Goal: Task Accomplishment & Management: Complete application form

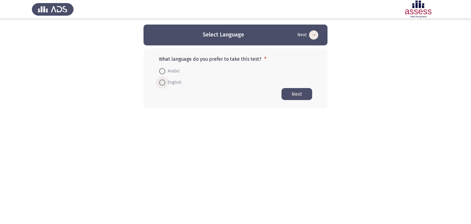
click at [162, 81] on span at bounding box center [162, 82] width 6 height 6
click at [162, 81] on input "English" at bounding box center [162, 82] width 6 height 6
radio input "true"
click at [300, 93] on button "Next" at bounding box center [296, 94] width 31 height 12
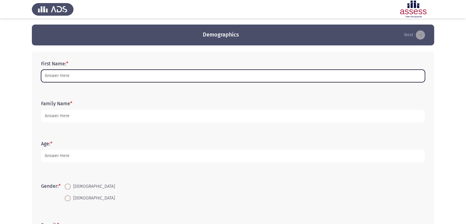
click at [99, 74] on input "First Name: *" at bounding box center [233, 76] width 384 height 13
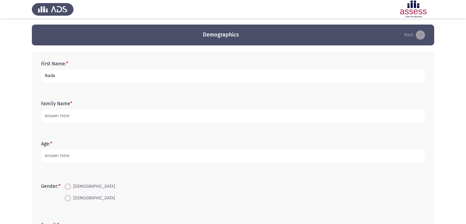
type input "Nada"
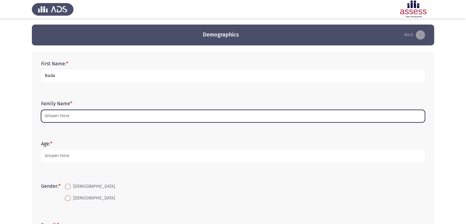
click at [59, 117] on input "Family Name *" at bounding box center [233, 116] width 384 height 13
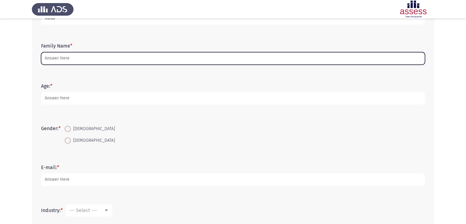
scroll to position [56, 0]
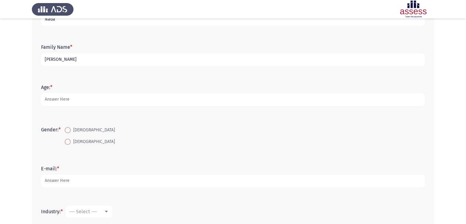
type input "[PERSON_NAME]"
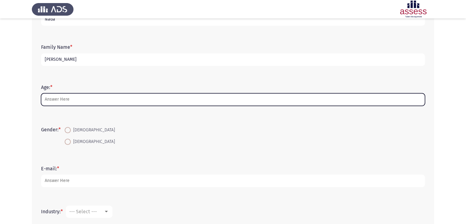
click at [156, 93] on input "Age: *" at bounding box center [233, 99] width 384 height 13
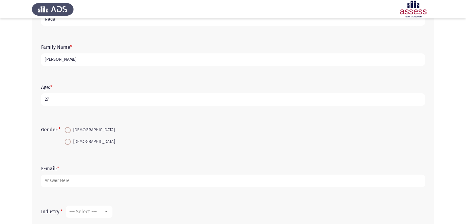
type input "27"
click at [70, 140] on span at bounding box center [68, 142] width 6 height 6
click at [70, 140] on input "[DEMOGRAPHIC_DATA]" at bounding box center [68, 142] width 6 height 6
radio input "true"
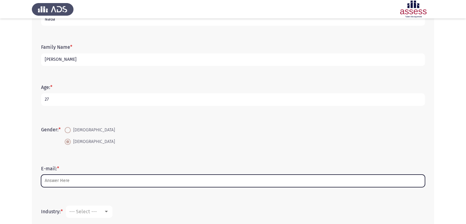
click at [98, 182] on input "E-mail: *" at bounding box center [233, 180] width 384 height 13
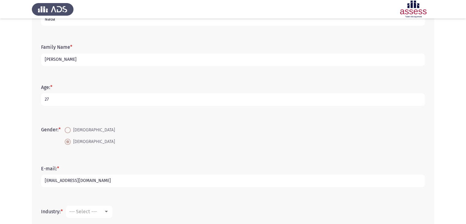
type input "[EMAIL_ADDRESS][DOMAIN_NAME]"
click at [109, 210] on div at bounding box center [107, 211] width 6 height 5
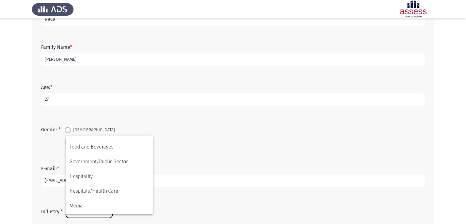
scroll to position [113, 0]
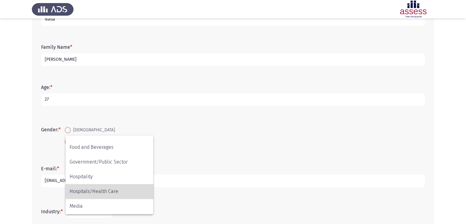
click at [130, 189] on span "Hospitals/Health Care" at bounding box center [110, 191] width 80 height 15
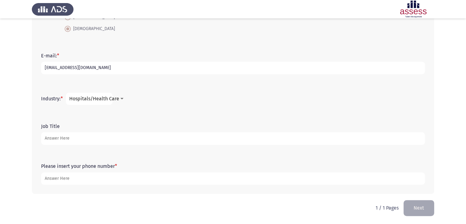
scroll to position [170, 0]
click at [114, 96] on span "Hospitals/Health Care" at bounding box center [94, 98] width 50 height 6
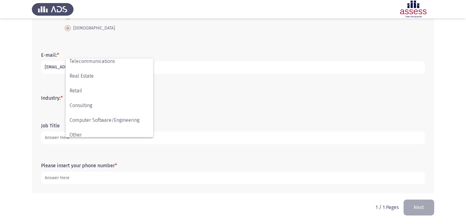
scroll to position [201, 0]
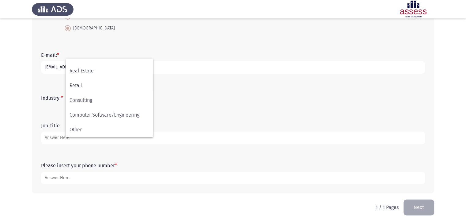
click at [169, 152] on div at bounding box center [233, 112] width 466 height 224
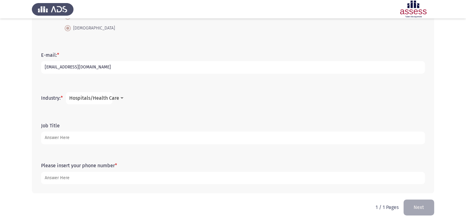
click at [110, 135] on input "Job Title" at bounding box center [233, 138] width 384 height 13
type input "Senior E-Commerce Specialist"
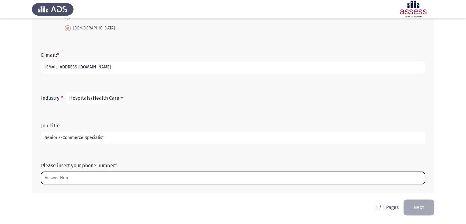
click at [111, 176] on input "Please insert your phone number *" at bounding box center [233, 178] width 384 height 13
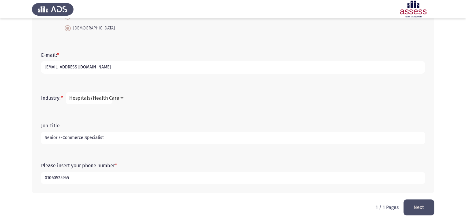
type input "01060525945"
click at [412, 207] on button "Next" at bounding box center [419, 207] width 31 height 16
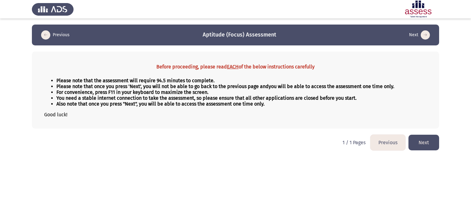
click at [421, 145] on button "Next" at bounding box center [423, 143] width 31 height 16
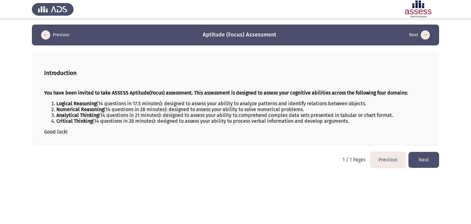
click at [427, 161] on button "Next" at bounding box center [423, 160] width 31 height 16
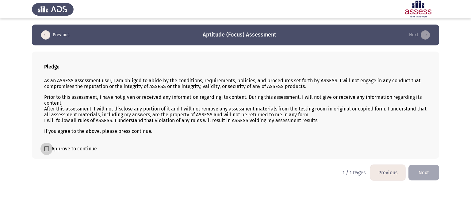
click at [45, 150] on span at bounding box center [46, 148] width 5 height 5
click at [46, 151] on input "Approve to continue" at bounding box center [46, 151] width 0 height 0
checkbox input "true"
click at [428, 176] on button "Next" at bounding box center [423, 173] width 31 height 16
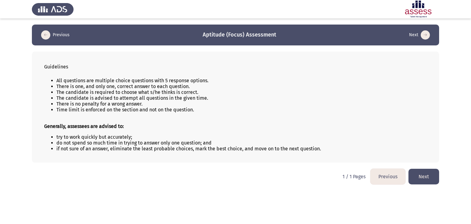
click at [426, 177] on button "Next" at bounding box center [423, 177] width 31 height 16
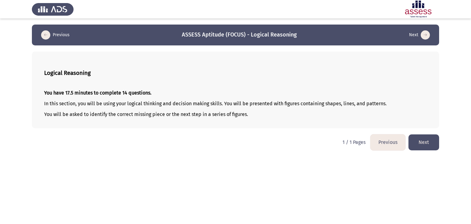
click at [430, 145] on button "Next" at bounding box center [423, 142] width 31 height 16
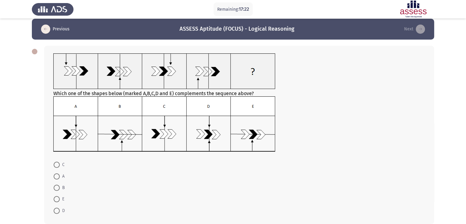
scroll to position [6, 0]
click at [55, 176] on span at bounding box center [57, 176] width 6 height 6
click at [55, 176] on input "A" at bounding box center [57, 176] width 6 height 6
radio input "true"
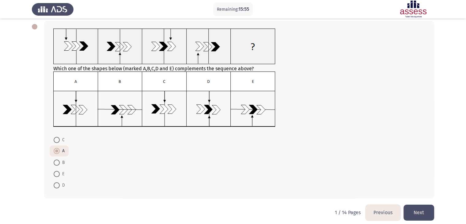
scroll to position [31, 0]
click at [421, 212] on button "Next" at bounding box center [419, 212] width 31 height 16
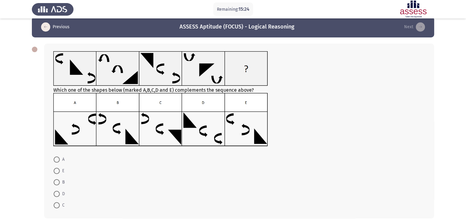
scroll to position [8, 0]
click at [55, 182] on span at bounding box center [57, 182] width 6 height 6
click at [55, 182] on input "B" at bounding box center [57, 182] width 6 height 6
radio input "true"
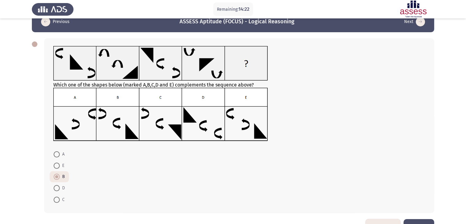
scroll to position [17, 0]
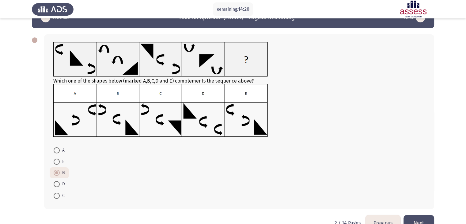
click at [418, 217] on button "Next" at bounding box center [419, 223] width 31 height 16
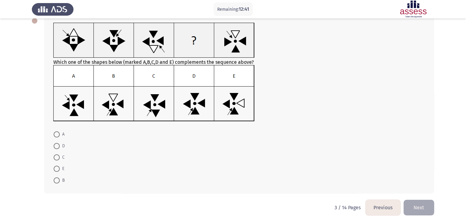
scroll to position [36, 0]
click at [58, 146] on span at bounding box center [57, 146] width 6 height 6
click at [58, 146] on input "D" at bounding box center [57, 146] width 6 height 6
radio input "true"
click at [424, 206] on button "Next" at bounding box center [419, 207] width 31 height 16
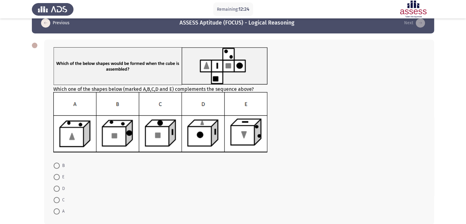
scroll to position [12, 0]
click at [56, 166] on span at bounding box center [57, 166] width 6 height 6
click at [56, 166] on input "B" at bounding box center [57, 166] width 6 height 6
radio input "true"
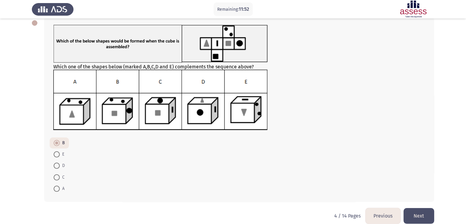
scroll to position [40, 0]
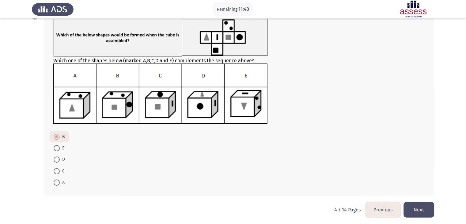
click at [420, 208] on button "Next" at bounding box center [419, 210] width 31 height 16
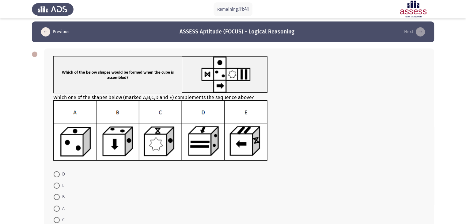
scroll to position [2, 0]
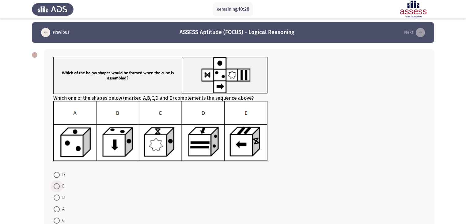
click at [55, 185] on span at bounding box center [57, 186] width 6 height 6
click at [55, 185] on input "E" at bounding box center [57, 186] width 6 height 6
radio input "true"
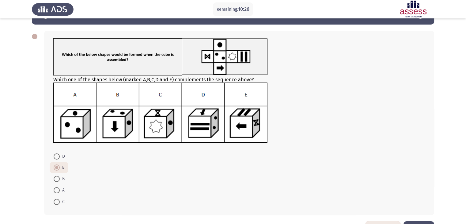
scroll to position [42, 0]
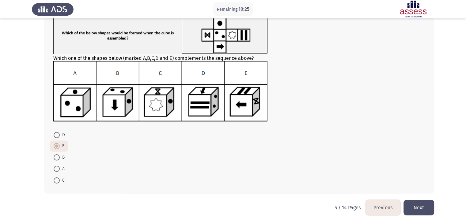
click at [418, 206] on button "Next" at bounding box center [419, 208] width 31 height 16
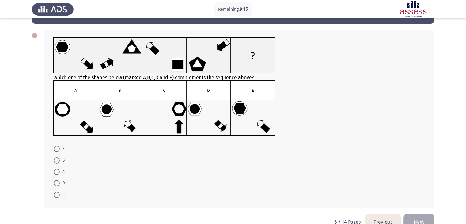
scroll to position [21, 0]
click at [58, 162] on span at bounding box center [57, 161] width 6 height 6
click at [58, 162] on input "B" at bounding box center [57, 161] width 6 height 6
radio input "true"
click at [422, 215] on button "Next" at bounding box center [419, 222] width 31 height 16
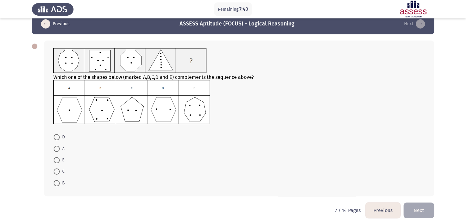
scroll to position [11, 0]
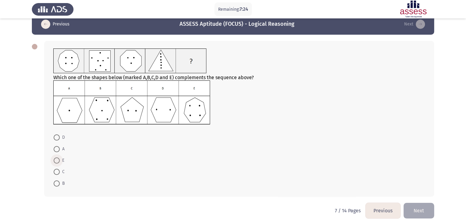
click at [58, 161] on span at bounding box center [57, 160] width 6 height 6
click at [58, 161] on input "E" at bounding box center [57, 160] width 6 height 6
radio input "true"
click at [422, 210] on button "Next" at bounding box center [419, 210] width 31 height 16
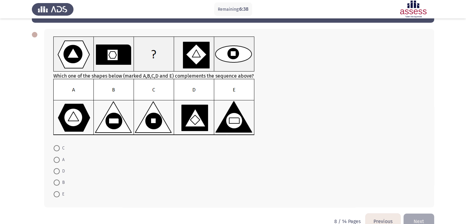
scroll to position [23, 0]
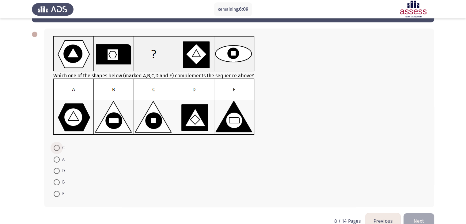
click at [57, 147] on span at bounding box center [57, 148] width 6 height 6
click at [57, 147] on input "C" at bounding box center [57, 148] width 6 height 6
radio input "true"
click at [420, 215] on button "Next" at bounding box center [419, 220] width 31 height 16
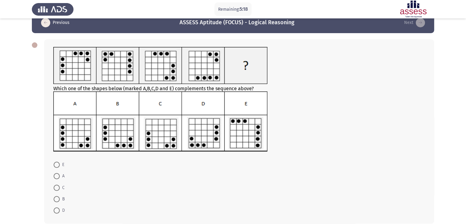
scroll to position [22, 0]
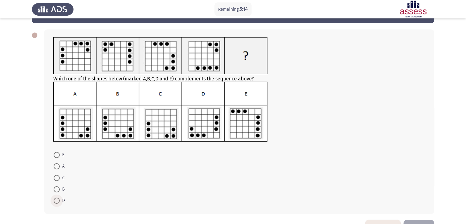
click at [57, 200] on span at bounding box center [57, 200] width 6 height 6
click at [57, 200] on input "D" at bounding box center [57, 200] width 6 height 6
radio input "true"
click at [56, 176] on span at bounding box center [57, 178] width 6 height 6
click at [56, 176] on input "C" at bounding box center [57, 178] width 6 height 6
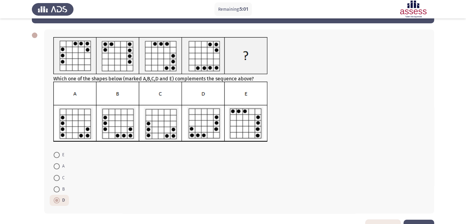
radio input "true"
click at [386, 188] on form "E A C B D" at bounding box center [239, 177] width 372 height 57
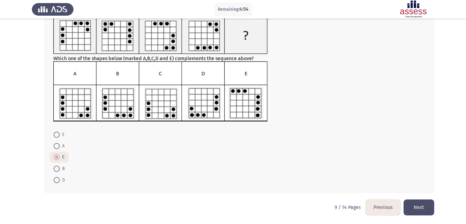
click at [414, 203] on button "Next" at bounding box center [419, 207] width 31 height 16
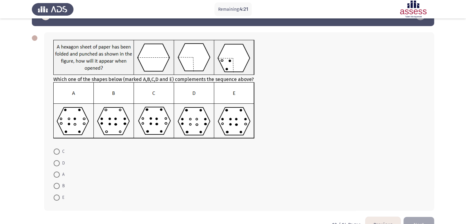
scroll to position [20, 0]
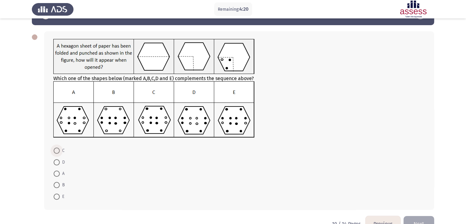
click at [59, 147] on label "C" at bounding box center [59, 150] width 11 height 7
click at [59, 147] on input "C" at bounding box center [57, 150] width 6 height 6
radio input "true"
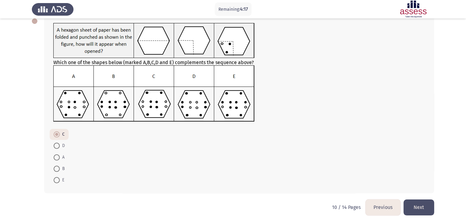
click at [423, 209] on button "Next" at bounding box center [419, 207] width 31 height 16
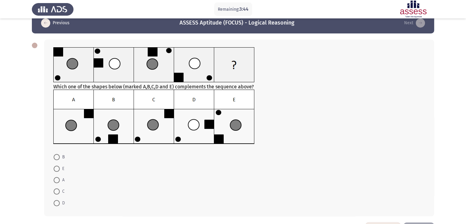
scroll to position [12, 0]
click at [57, 180] on span at bounding box center [57, 180] width 6 height 6
click at [57, 180] on input "A" at bounding box center [57, 180] width 6 height 6
radio input "true"
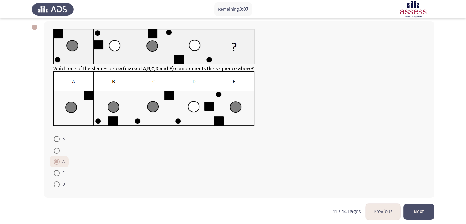
scroll to position [34, 0]
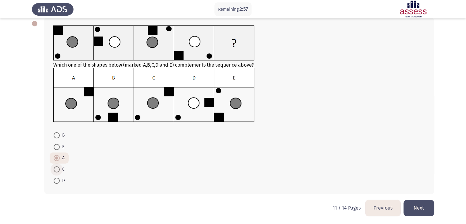
click at [55, 171] on span at bounding box center [57, 169] width 6 height 6
click at [55, 171] on input "C" at bounding box center [57, 169] width 6 height 6
radio input "true"
click at [430, 204] on button "Next" at bounding box center [419, 208] width 31 height 16
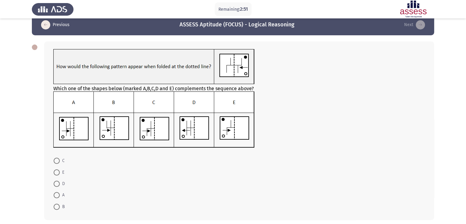
scroll to position [10, 0]
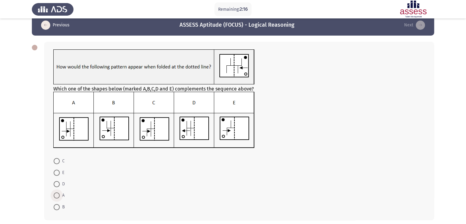
click at [59, 196] on span at bounding box center [57, 195] width 6 height 6
click at [59, 196] on input "A" at bounding box center [57, 195] width 6 height 6
radio input "true"
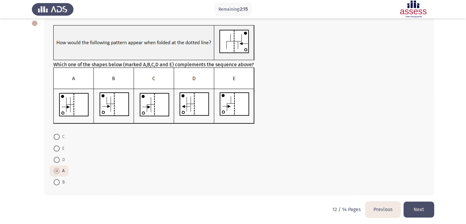
scroll to position [34, 0]
click at [414, 205] on button "Next" at bounding box center [419, 209] width 31 height 16
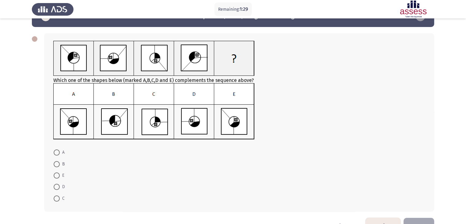
scroll to position [36, 0]
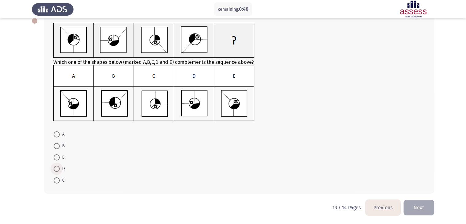
click at [58, 168] on span at bounding box center [57, 169] width 6 height 6
click at [58, 168] on input "D" at bounding box center [57, 169] width 6 height 6
radio input "true"
click at [412, 202] on button "Next" at bounding box center [419, 207] width 31 height 16
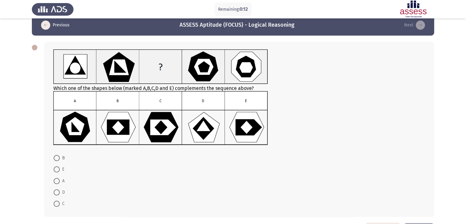
scroll to position [10, 0]
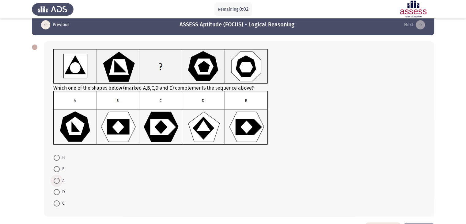
click at [57, 180] on span at bounding box center [57, 181] width 6 height 6
click at [57, 180] on input "A" at bounding box center [57, 181] width 6 height 6
radio input "true"
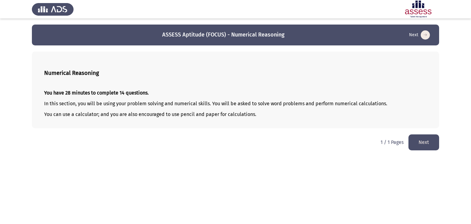
click at [423, 143] on button "Next" at bounding box center [423, 142] width 31 height 16
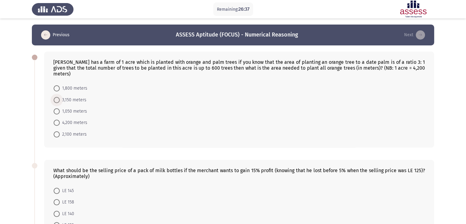
click at [58, 97] on span at bounding box center [57, 100] width 6 height 6
click at [58, 97] on input "3,150 meters" at bounding box center [57, 100] width 6 height 6
radio input "true"
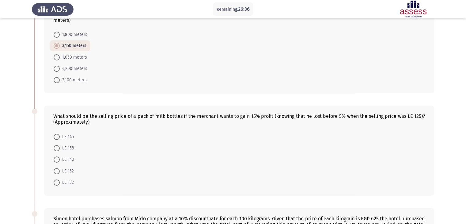
scroll to position [55, 0]
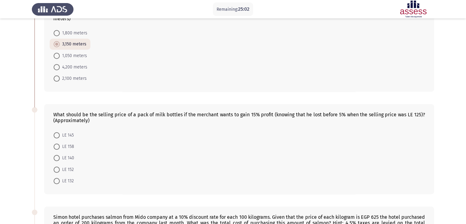
click at [57, 166] on span at bounding box center [57, 169] width 6 height 6
click at [57, 166] on input "LE 152" at bounding box center [57, 169] width 6 height 6
radio input "true"
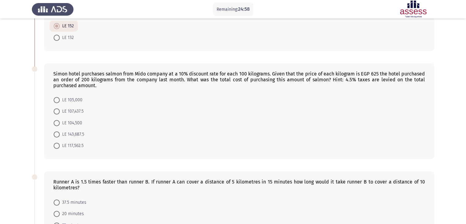
scroll to position [200, 0]
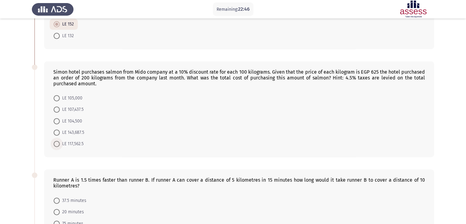
click at [58, 141] on span at bounding box center [57, 144] width 6 height 6
click at [58, 141] on input "LE 117,562.5" at bounding box center [57, 144] width 6 height 6
radio input "true"
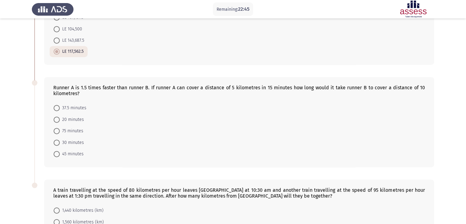
scroll to position [292, 0]
click at [58, 139] on span at bounding box center [57, 142] width 6 height 6
click at [58, 139] on input "30 minutes" at bounding box center [57, 142] width 6 height 6
radio input "true"
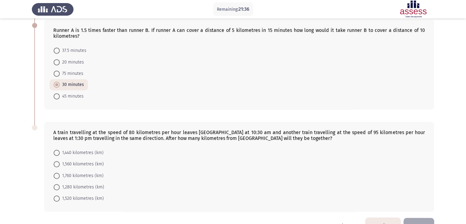
scroll to position [361, 0]
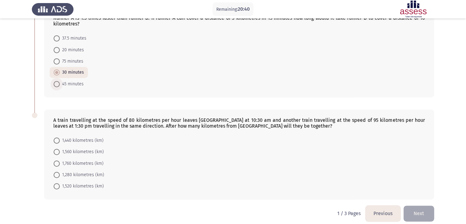
click at [57, 81] on span at bounding box center [57, 84] width 6 height 6
click at [57, 81] on input "45 minutes" at bounding box center [57, 84] width 6 height 6
radio input "true"
click at [56, 183] on span at bounding box center [57, 186] width 6 height 6
click at [56, 183] on input "1,520 kilometres (km)" at bounding box center [57, 186] width 6 height 6
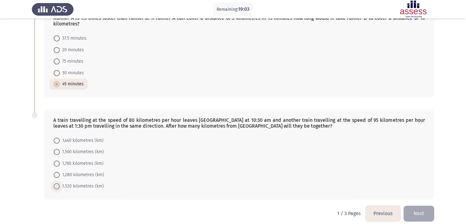
radio input "true"
click at [424, 208] on button "Next" at bounding box center [419, 213] width 31 height 16
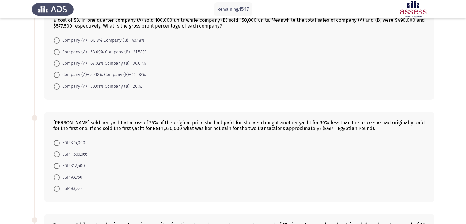
scroll to position [49, 0]
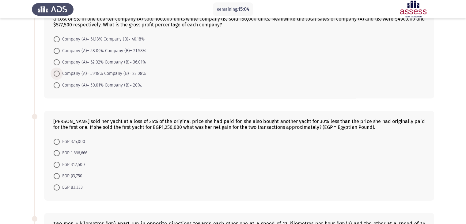
click at [58, 74] on span at bounding box center [57, 74] width 6 height 6
click at [58, 74] on input "Company (A)= 59.18% Company (B)= 22.08%" at bounding box center [57, 74] width 6 height 6
radio input "true"
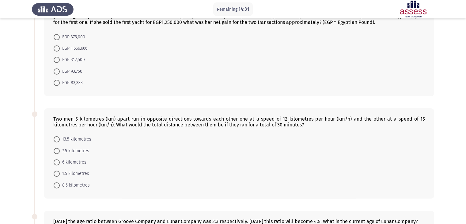
scroll to position [153, 0]
click at [58, 61] on span at bounding box center [57, 60] width 6 height 6
click at [58, 61] on input "EGP 312,500" at bounding box center [57, 60] width 6 height 6
radio input "true"
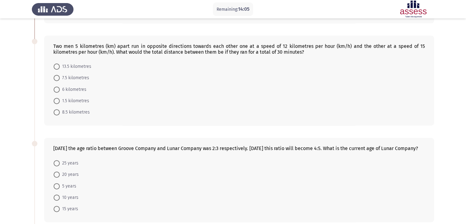
scroll to position [225, 0]
click at [59, 111] on span at bounding box center [57, 112] width 6 height 6
click at [59, 111] on input "8.5 kilometres" at bounding box center [57, 112] width 6 height 6
radio input "true"
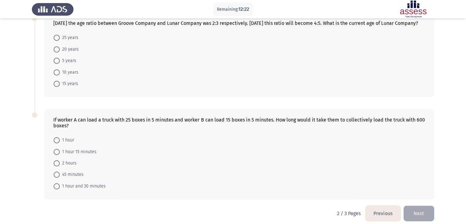
scroll to position [362, 0]
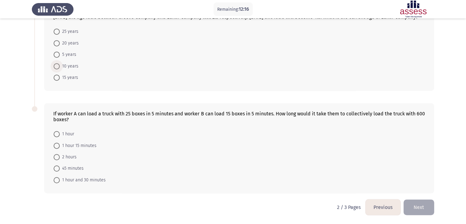
click at [54, 66] on span at bounding box center [57, 66] width 6 height 6
click at [54, 66] on input "10 years" at bounding box center [57, 66] width 6 height 6
radio input "true"
click at [57, 145] on span at bounding box center [57, 146] width 6 height 6
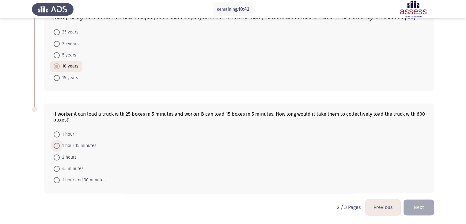
click at [57, 145] on input "1 hour 15 minutes" at bounding box center [57, 146] width 6 height 6
radio input "true"
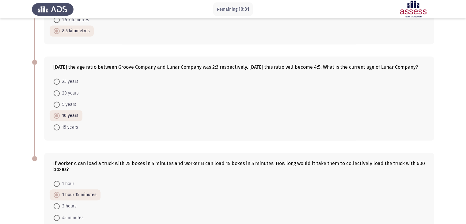
scroll to position [361, 0]
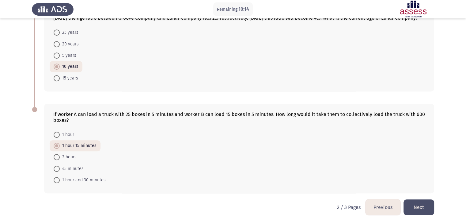
click at [417, 203] on button "Next" at bounding box center [419, 207] width 31 height 16
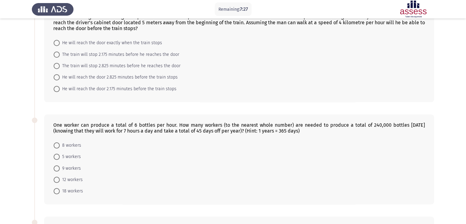
scroll to position [45, 0]
click at [58, 76] on span at bounding box center [57, 77] width 6 height 6
click at [58, 76] on input "He will reach the door 2.825 minutes before the train stops" at bounding box center [57, 77] width 6 height 6
radio input "true"
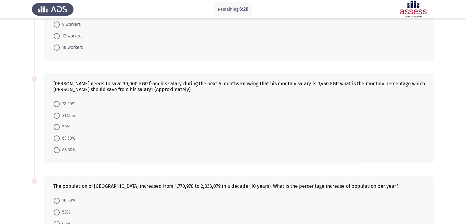
scroll to position [188, 0]
click at [55, 26] on span at bounding box center [57, 25] width 6 height 6
click at [55, 26] on input "9 workers" at bounding box center [57, 25] width 6 height 6
radio input "true"
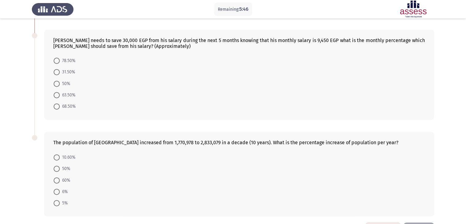
scroll to position [233, 0]
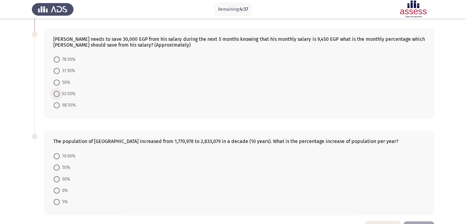
click at [59, 93] on span at bounding box center [57, 94] width 6 height 6
click at [59, 93] on input "63.50%" at bounding box center [57, 94] width 6 height 6
radio input "true"
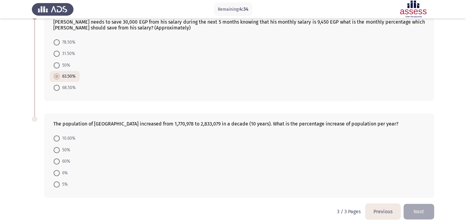
scroll to position [254, 0]
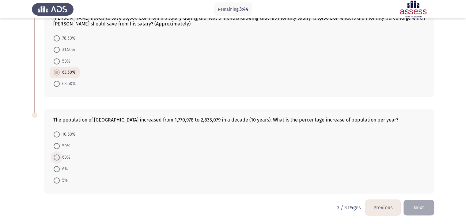
click at [56, 158] on span at bounding box center [57, 157] width 6 height 6
click at [56, 158] on input "60%" at bounding box center [57, 157] width 6 height 6
radio input "true"
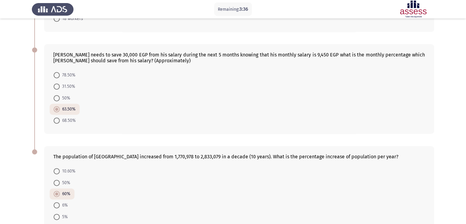
scroll to position [254, 0]
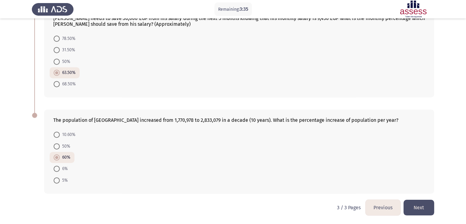
click at [421, 202] on button "Next" at bounding box center [419, 208] width 31 height 16
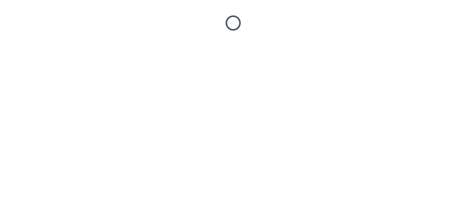
scroll to position [0, 0]
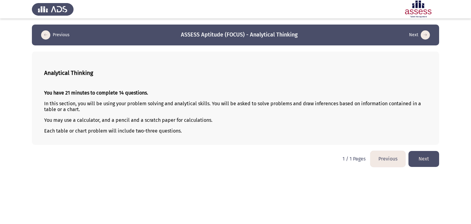
click at [425, 162] on button "Next" at bounding box center [423, 159] width 31 height 16
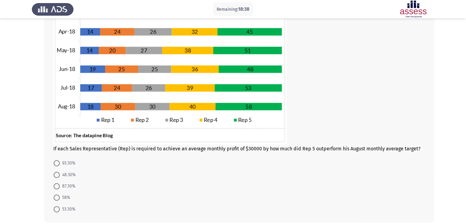
scroll to position [136, 0]
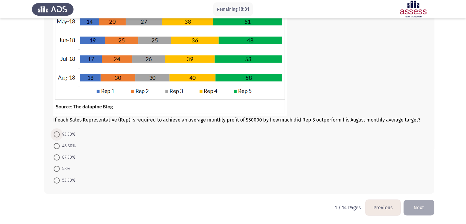
click at [56, 134] on span at bounding box center [57, 134] width 6 height 6
click at [56, 134] on input "93.30%" at bounding box center [57, 134] width 6 height 6
radio input "true"
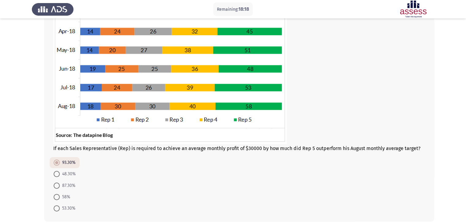
scroll to position [136, 0]
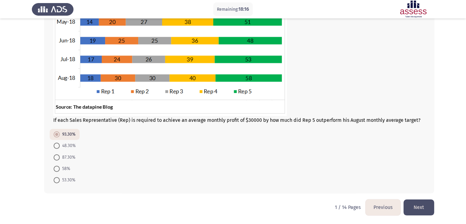
click at [416, 208] on button "Next" at bounding box center [419, 207] width 31 height 16
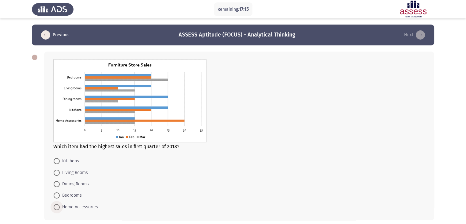
click at [56, 206] on span at bounding box center [57, 207] width 6 height 6
click at [56, 206] on input "Home Accessories" at bounding box center [57, 207] width 6 height 6
radio input "true"
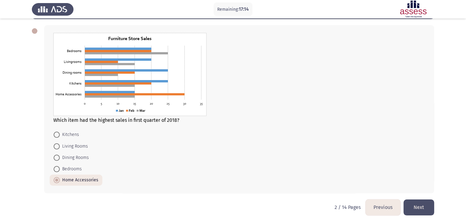
scroll to position [26, 0]
click at [419, 207] on button "Next" at bounding box center [419, 207] width 31 height 16
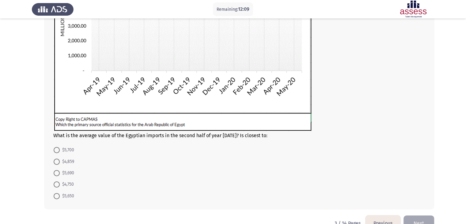
scroll to position [133, 0]
click at [59, 171] on span at bounding box center [57, 172] width 6 height 6
click at [59, 171] on input "$5,690" at bounding box center [57, 172] width 6 height 6
radio input "true"
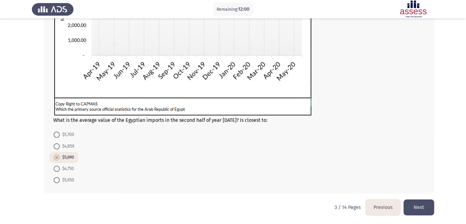
click at [418, 205] on button "Next" at bounding box center [419, 207] width 31 height 16
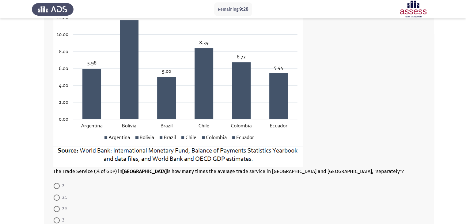
scroll to position [132, 0]
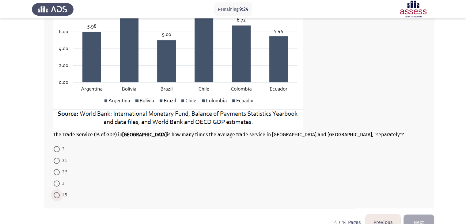
click at [59, 194] on span at bounding box center [57, 195] width 6 height 6
click at [59, 194] on input "1.5" at bounding box center [57, 195] width 6 height 6
radio input "true"
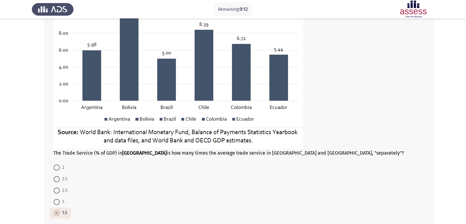
scroll to position [147, 0]
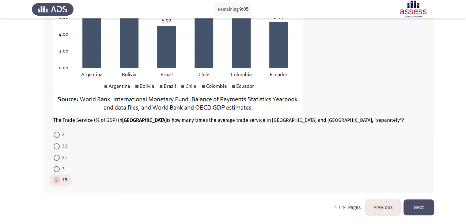
click at [418, 206] on button "Next" at bounding box center [419, 207] width 31 height 16
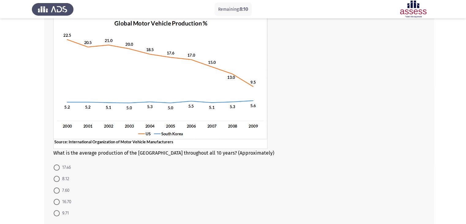
scroll to position [44, 0]
click at [57, 167] on span at bounding box center [57, 167] width 6 height 6
click at [57, 167] on input "17.46" at bounding box center [57, 167] width 6 height 6
radio input "true"
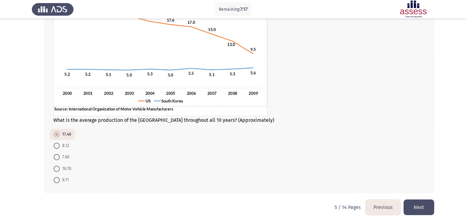
click at [420, 208] on button "Next" at bounding box center [419, 207] width 31 height 16
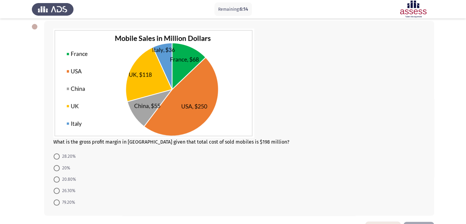
scroll to position [31, 0]
click at [57, 201] on span at bounding box center [57, 202] width 6 height 6
click at [57, 201] on input "79.20%" at bounding box center [57, 202] width 6 height 6
radio input "true"
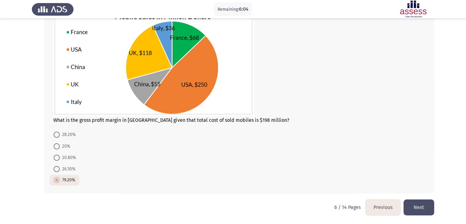
click at [421, 208] on button "Next" at bounding box center [419, 207] width 31 height 16
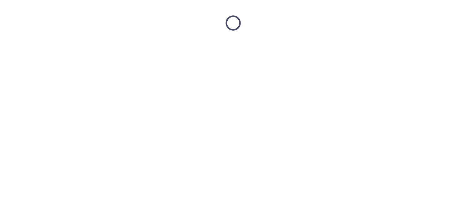
scroll to position [0, 0]
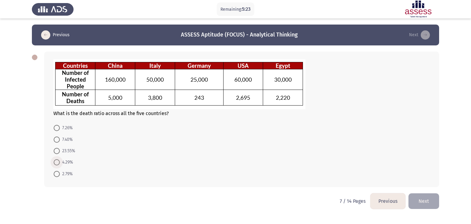
click at [56, 163] on span at bounding box center [57, 162] width 6 height 6
click at [56, 163] on input "4.29%" at bounding box center [57, 162] width 6 height 6
radio input "true"
click at [425, 200] on button "Next" at bounding box center [423, 201] width 31 height 16
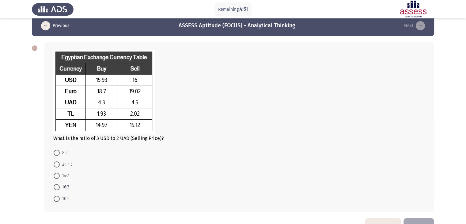
scroll to position [9, 0]
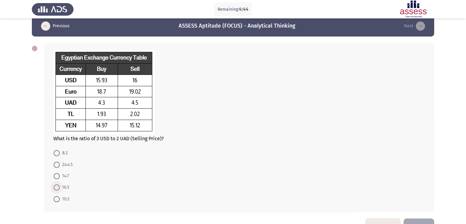
click at [56, 186] on span at bounding box center [57, 187] width 6 height 6
click at [56, 186] on input "16:3" at bounding box center [57, 187] width 6 height 6
radio input "true"
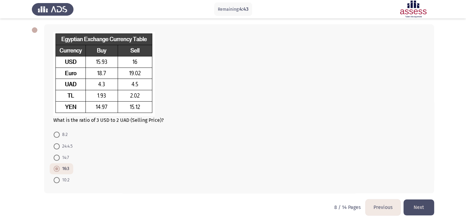
scroll to position [27, 0]
click at [418, 208] on button "Next" at bounding box center [419, 208] width 31 height 16
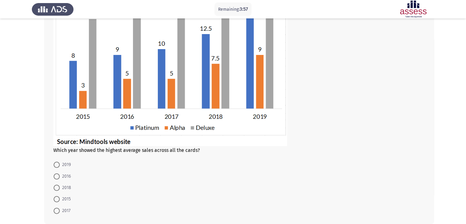
scroll to position [91, 0]
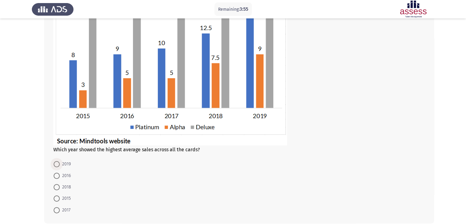
click at [56, 166] on span at bounding box center [57, 164] width 6 height 6
click at [56, 166] on input "2019" at bounding box center [57, 164] width 6 height 6
radio input "true"
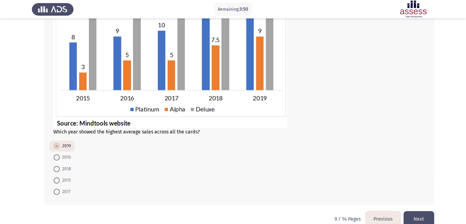
scroll to position [120, 0]
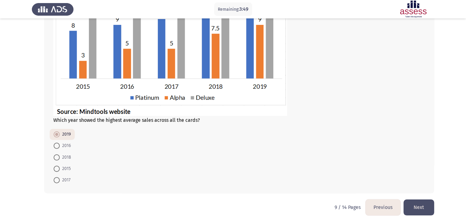
click at [411, 205] on button "Next" at bounding box center [419, 207] width 31 height 16
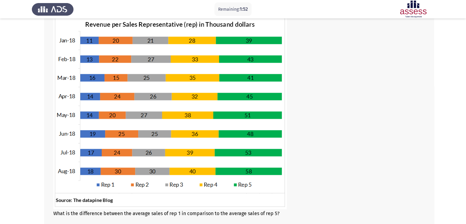
scroll to position [136, 0]
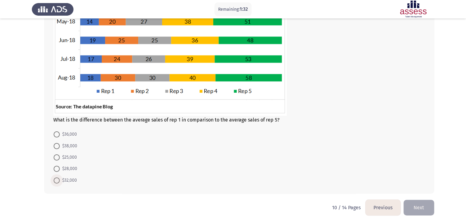
click at [58, 180] on span at bounding box center [57, 180] width 6 height 6
click at [58, 180] on input "$32,000" at bounding box center [57, 180] width 6 height 6
radio input "true"
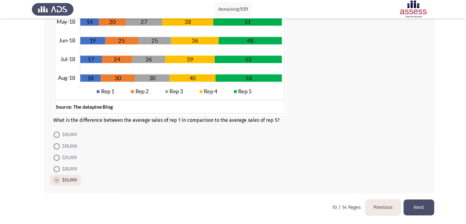
click at [427, 208] on button "Next" at bounding box center [419, 207] width 31 height 16
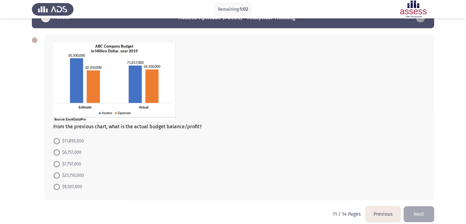
scroll to position [11, 0]
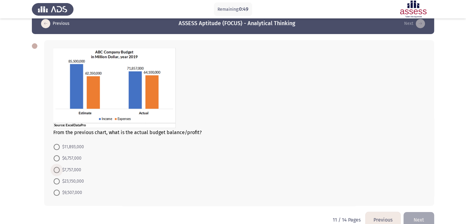
click at [56, 171] on span at bounding box center [57, 170] width 6 height 6
click at [56, 171] on input "$7,757,000" at bounding box center [57, 170] width 6 height 6
radio input "true"
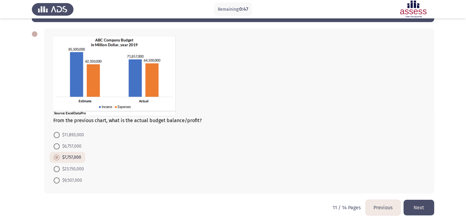
click at [421, 202] on button "Next" at bounding box center [419, 208] width 31 height 16
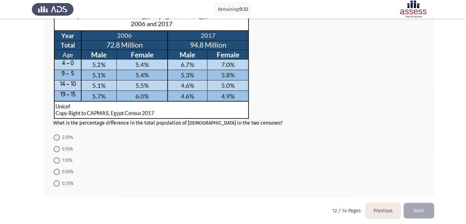
scroll to position [50, 0]
click at [58, 137] on span at bounding box center [57, 137] width 6 height 6
click at [58, 137] on input "2.05%" at bounding box center [57, 137] width 6 height 6
radio input "true"
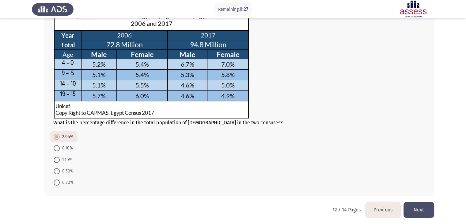
click at [415, 206] on button "Next" at bounding box center [419, 210] width 31 height 16
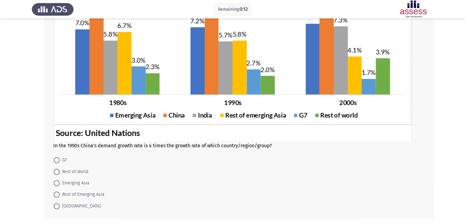
scroll to position [107, 0]
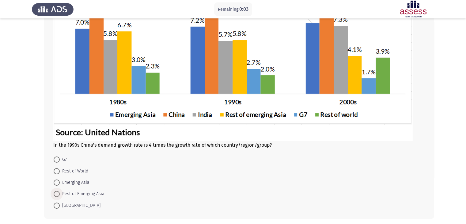
click at [58, 193] on span at bounding box center [57, 194] width 6 height 6
click at [58, 193] on input "Rest of Emerging Asia" at bounding box center [57, 194] width 6 height 6
radio input "true"
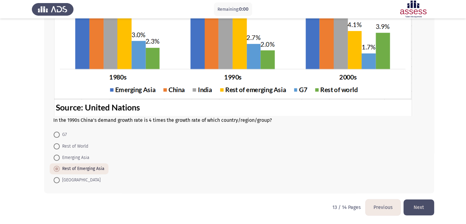
click at [411, 203] on button "Next" at bounding box center [419, 207] width 31 height 16
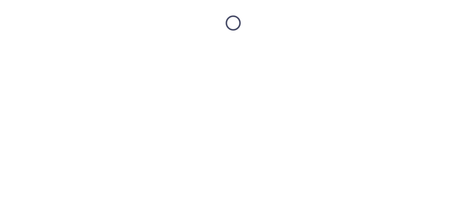
scroll to position [0, 0]
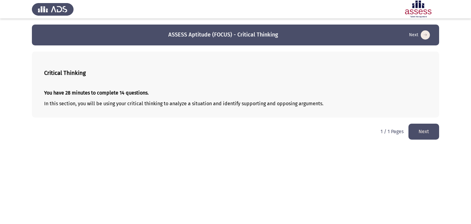
click at [416, 130] on button "Next" at bounding box center [423, 132] width 31 height 16
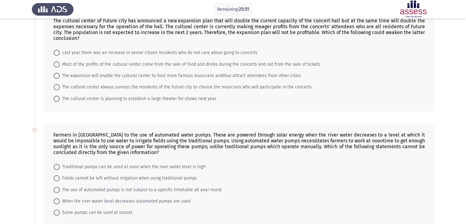
scroll to position [40, 0]
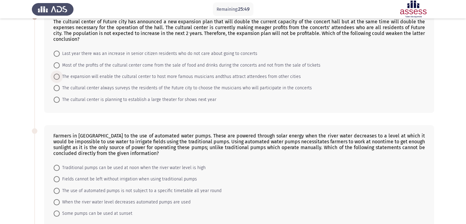
click at [57, 78] on span at bounding box center [57, 77] width 6 height 6
click at [57, 78] on input "The expansion will enable the cultural center to host more famous musicians and…" at bounding box center [57, 77] width 6 height 6
radio input "true"
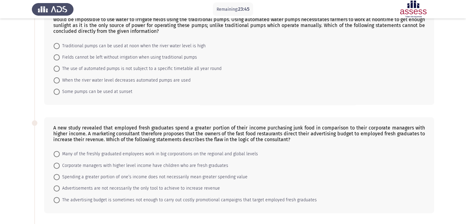
scroll to position [162, 0]
click at [56, 45] on span at bounding box center [57, 46] width 6 height 6
click at [56, 45] on input "Traditional pumps can be used at noon when the river water level is high" at bounding box center [57, 46] width 6 height 6
radio input "true"
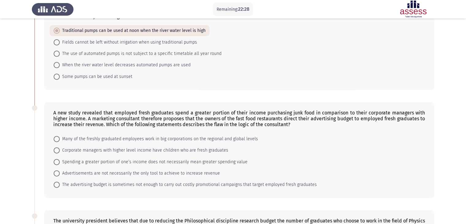
scroll to position [204, 0]
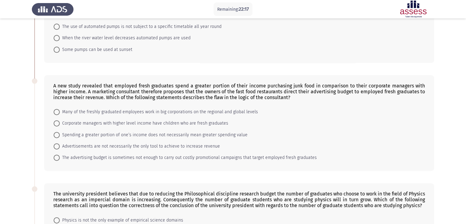
click at [56, 160] on span at bounding box center [57, 158] width 6 height 6
click at [56, 160] on input "The advertising budget is sometimes not enough to carry out costly promotional …" at bounding box center [57, 158] width 6 height 6
radio input "true"
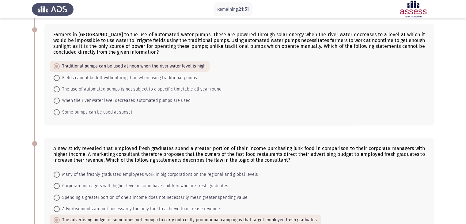
scroll to position [142, 0]
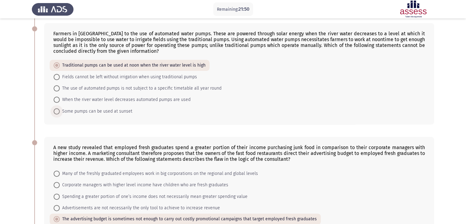
click at [60, 111] on span "Some pumps can be used at sunset" at bounding box center [96, 111] width 73 height 7
click at [60, 111] on input "Some pumps can be used at sunset" at bounding box center [57, 111] width 6 height 6
radio input "true"
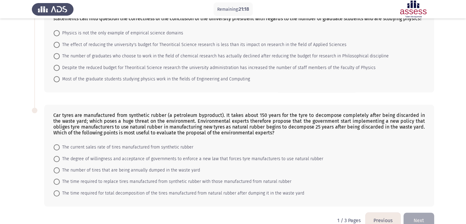
scroll to position [403, 0]
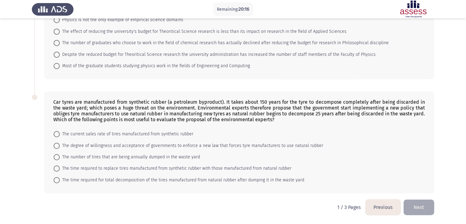
click at [58, 157] on span at bounding box center [57, 157] width 6 height 6
click at [58, 157] on input "The number of tires that are being annually dumped in the waste yard" at bounding box center [57, 157] width 6 height 6
radio input "true"
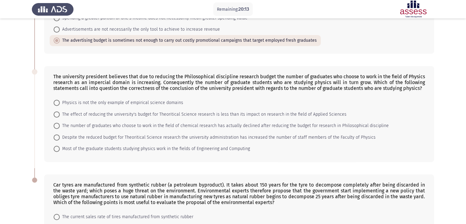
scroll to position [318, 0]
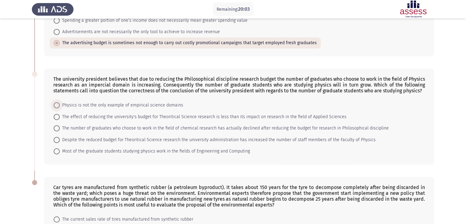
click at [58, 105] on span at bounding box center [57, 105] width 6 height 6
click at [58, 105] on input "Physics is not the only example of empirical science domains" at bounding box center [57, 105] width 6 height 6
radio input "true"
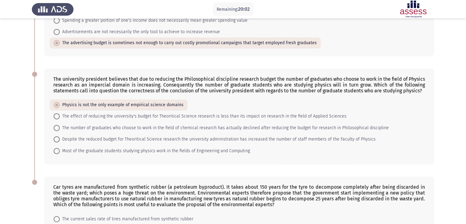
scroll to position [402, 0]
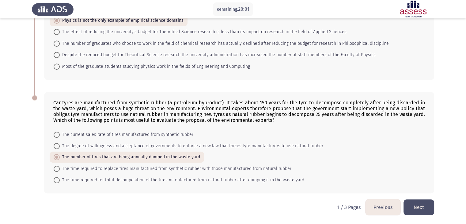
click at [415, 208] on button "Next" at bounding box center [419, 207] width 31 height 16
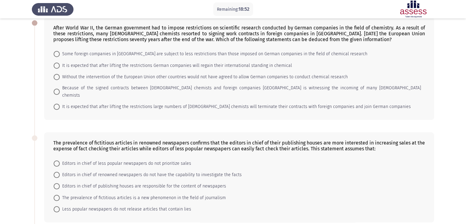
scroll to position [31, 0]
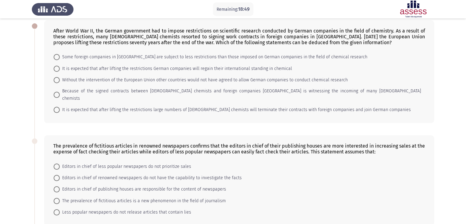
click at [57, 57] on span at bounding box center [57, 57] width 6 height 6
click at [57, 57] on input "Some foreign companies in [GEOGRAPHIC_DATA] are subject to less restrictions th…" at bounding box center [57, 57] width 6 height 6
radio input "true"
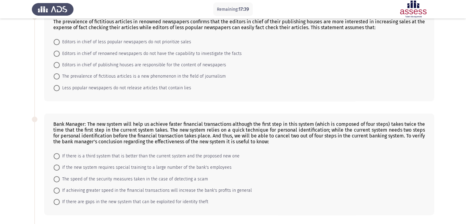
scroll to position [154, 0]
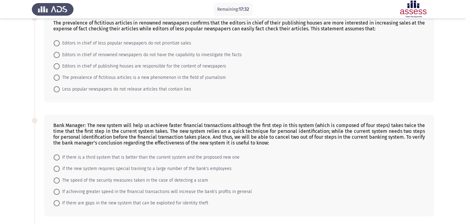
click at [56, 63] on span at bounding box center [57, 66] width 6 height 6
click at [56, 63] on input "Editors in chief of publishing houses are responsible for the content of newspa…" at bounding box center [57, 66] width 6 height 6
radio input "true"
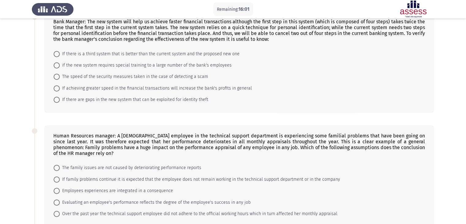
scroll to position [256, 0]
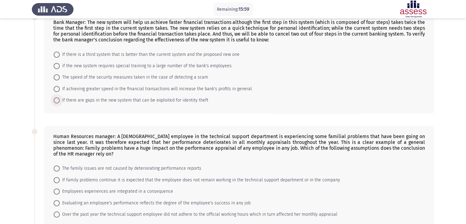
click at [57, 97] on span at bounding box center [57, 100] width 6 height 6
click at [57, 97] on input "If there are gaps in the new system that can be exploited for identity theft" at bounding box center [57, 100] width 6 height 6
radio input "true"
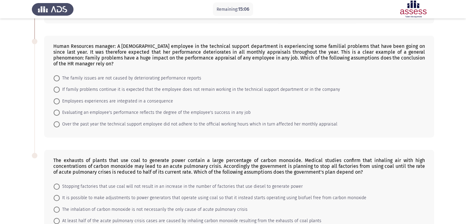
scroll to position [346, 0]
click at [58, 76] on span at bounding box center [57, 79] width 6 height 6
click at [58, 76] on input "The family issues are not caused by deteriorating performance reports" at bounding box center [57, 79] width 6 height 6
radio input "true"
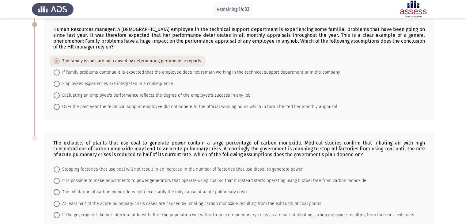
scroll to position [362, 0]
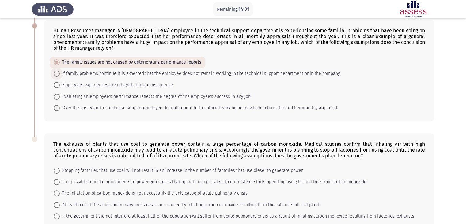
click at [57, 71] on span at bounding box center [57, 74] width 6 height 6
click at [57, 71] on input "If family problems continue it is expected that the employee does not remain wo…" at bounding box center [57, 74] width 6 height 6
radio input "true"
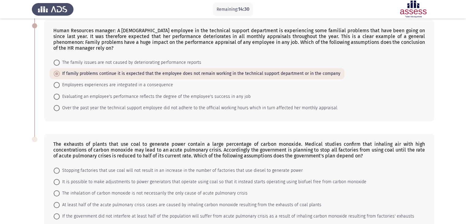
scroll to position [391, 0]
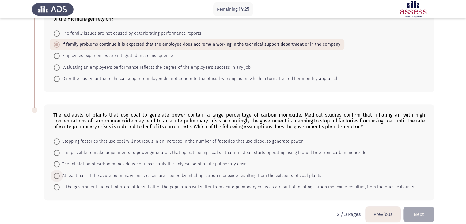
click at [58, 173] on span at bounding box center [57, 176] width 6 height 6
click at [58, 173] on input "At least half of the acute pulmonary crisis cases are caused by inhaling carbon…" at bounding box center [57, 176] width 6 height 6
radio input "true"
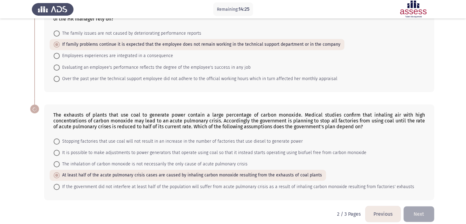
scroll to position [391, 0]
click at [422, 206] on button "Next" at bounding box center [419, 214] width 31 height 16
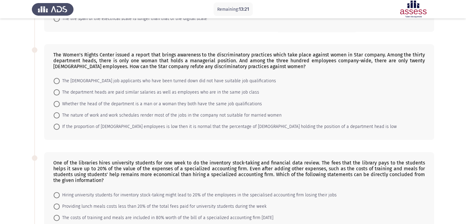
scroll to position [128, 0]
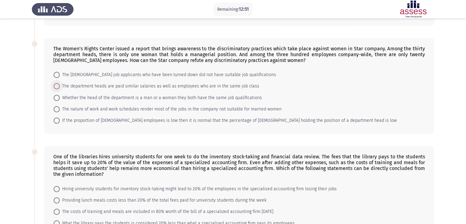
click at [58, 88] on span at bounding box center [57, 86] width 6 height 6
click at [58, 88] on input "The department heads are paid similar salaries as well as employees who are in …" at bounding box center [57, 86] width 6 height 6
radio input "true"
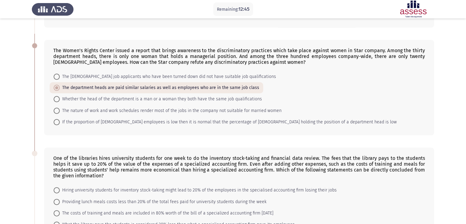
scroll to position [123, 0]
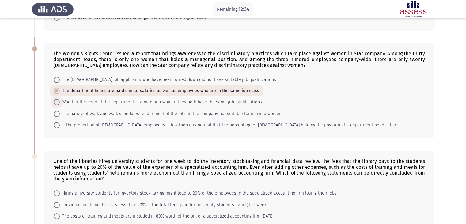
click at [56, 104] on span at bounding box center [57, 102] width 6 height 6
click at [56, 104] on input "Whether the head of the department is a man or a woman they both have the same …" at bounding box center [57, 102] width 6 height 6
radio input "true"
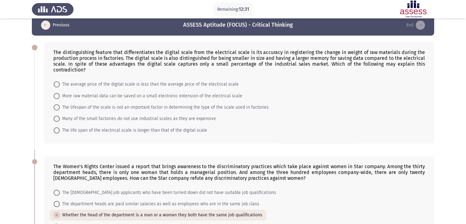
scroll to position [7, 0]
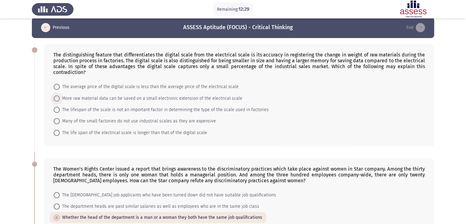
click at [58, 98] on span at bounding box center [57, 98] width 6 height 6
click at [58, 98] on input "More raw material data can be saved on a small electronic extension of the elec…" at bounding box center [57, 98] width 6 height 6
radio input "true"
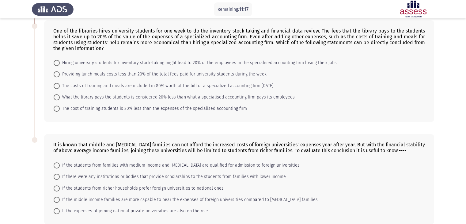
scroll to position [284, 0]
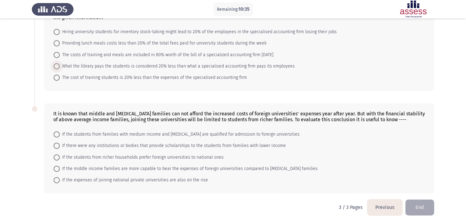
click at [55, 66] on span at bounding box center [57, 66] width 6 height 6
click at [55, 66] on input "What the library pays the students is considered 20% less than what a specialis…" at bounding box center [57, 66] width 6 height 6
radio input "true"
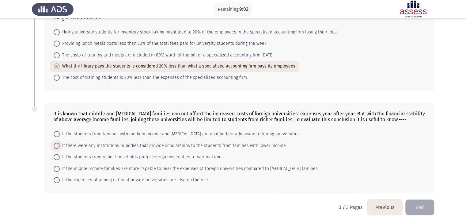
click at [57, 147] on span at bounding box center [57, 146] width 6 height 6
click at [57, 147] on input "If there were any institutions or bodies that provide scholarships to the stude…" at bounding box center [57, 146] width 6 height 6
radio input "true"
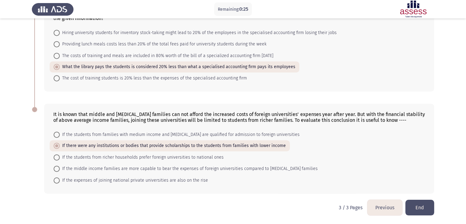
scroll to position [283, 0]
click at [418, 206] on button "End" at bounding box center [420, 207] width 29 height 16
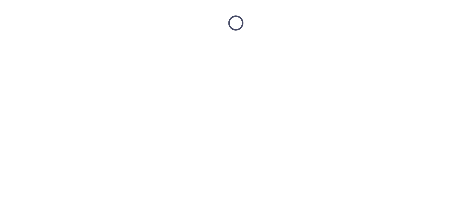
scroll to position [0, 0]
